Goal: Transaction & Acquisition: Purchase product/service

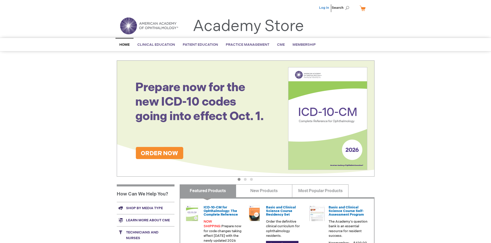
click at [325, 8] on link "Log In" at bounding box center [324, 8] width 10 height 4
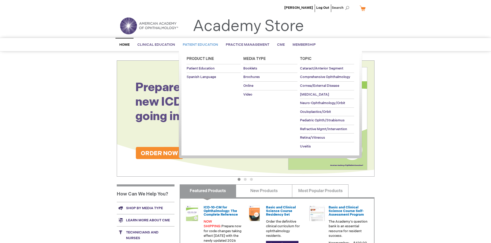
click at [199, 45] on span "Patient Education" at bounding box center [200, 45] width 35 height 4
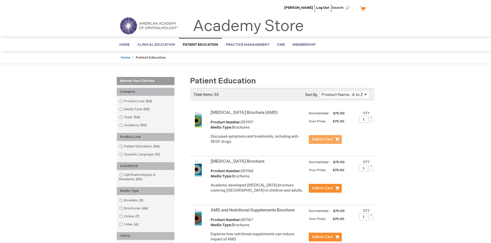
click at [325, 139] on span "Add to Cart" at bounding box center [322, 139] width 21 height 5
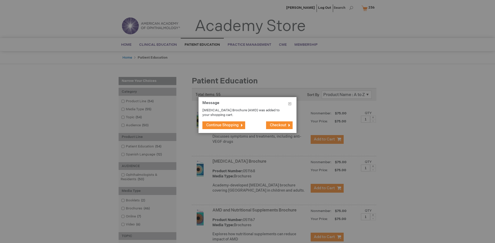
click at [223, 125] on span "Continue Shopping" at bounding box center [222, 125] width 33 height 4
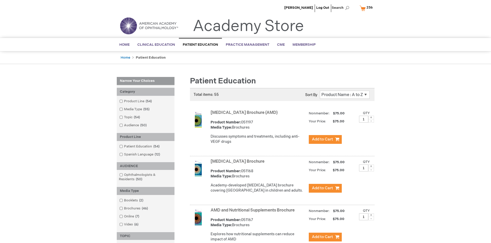
click at [254, 213] on link "AMD and Nutritional Supplements Brochure" at bounding box center [253, 210] width 84 height 5
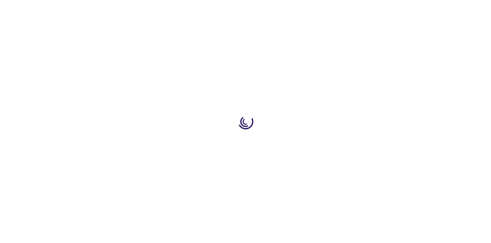
type input "1"
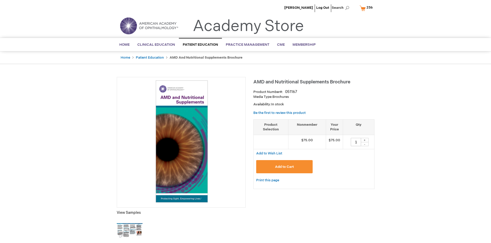
click at [285, 166] on span "Add to Cart" at bounding box center [284, 167] width 19 height 4
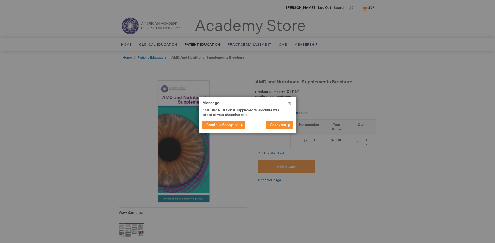
click at [223, 125] on span "Continue Shopping" at bounding box center [222, 125] width 33 height 4
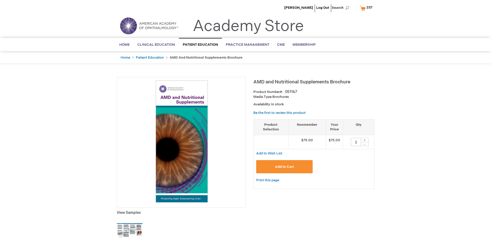
click at [367, 8] on span "237" at bounding box center [370, 7] width 6 height 4
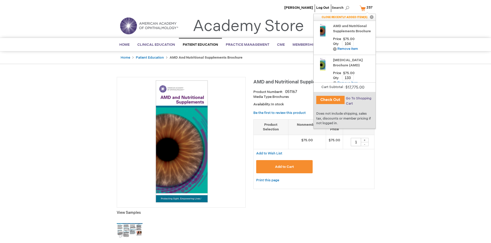
click at [358, 98] on span "Go To Shopping Cart" at bounding box center [359, 100] width 26 height 9
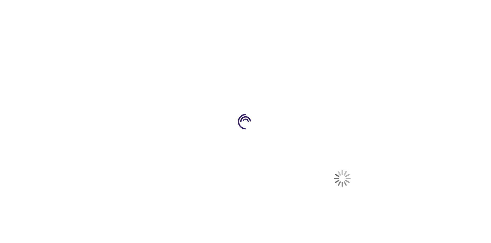
select select "US"
select select "41"
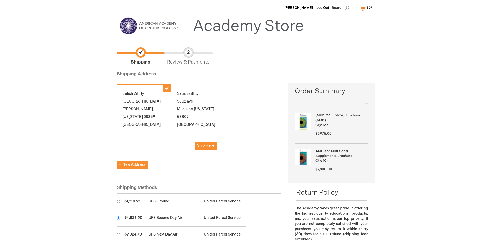
click at [118, 218] on input "radio" at bounding box center [118, 217] width 3 height 3
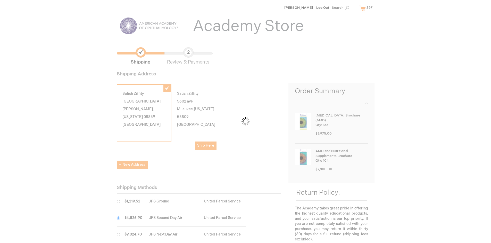
scroll to position [26, 0]
